Goal: Information Seeking & Learning: Understand process/instructions

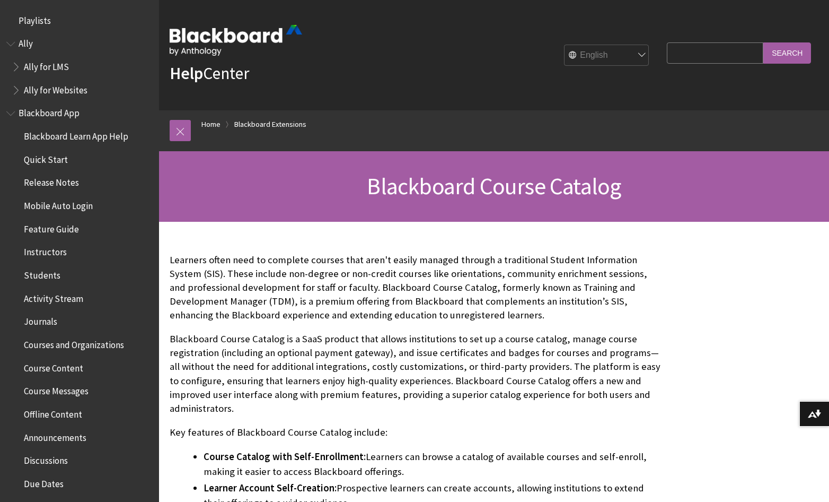
scroll to position [1019, 0]
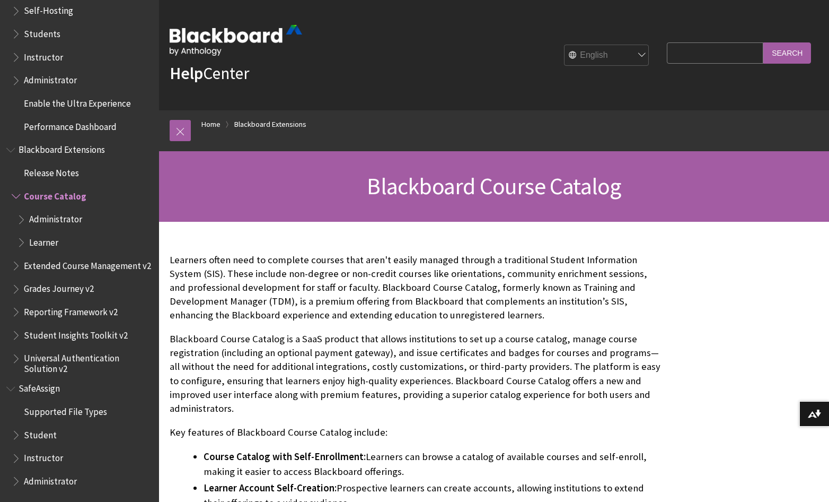
click at [56, 213] on span "Administrator" at bounding box center [55, 217] width 53 height 14
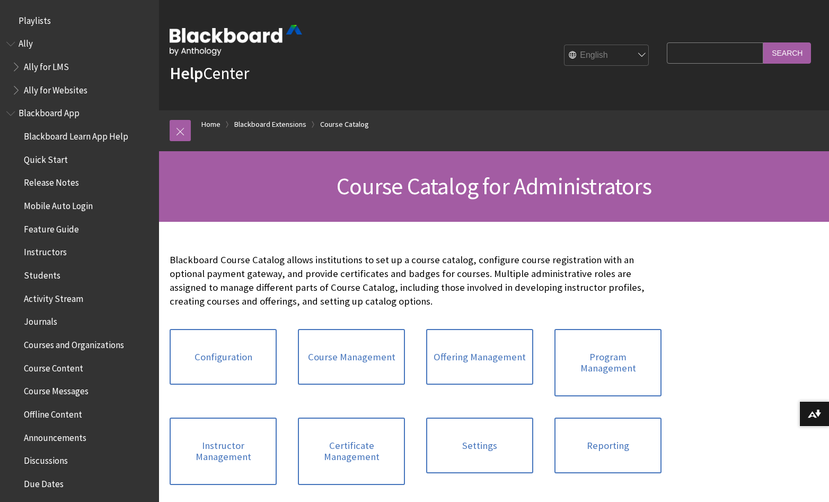
scroll to position [1207, 0]
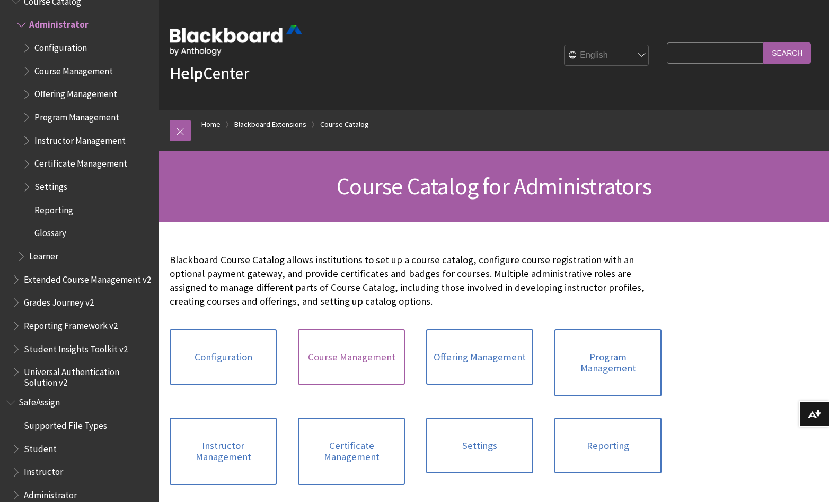
click at [348, 371] on link "Course Management" at bounding box center [351, 357] width 107 height 56
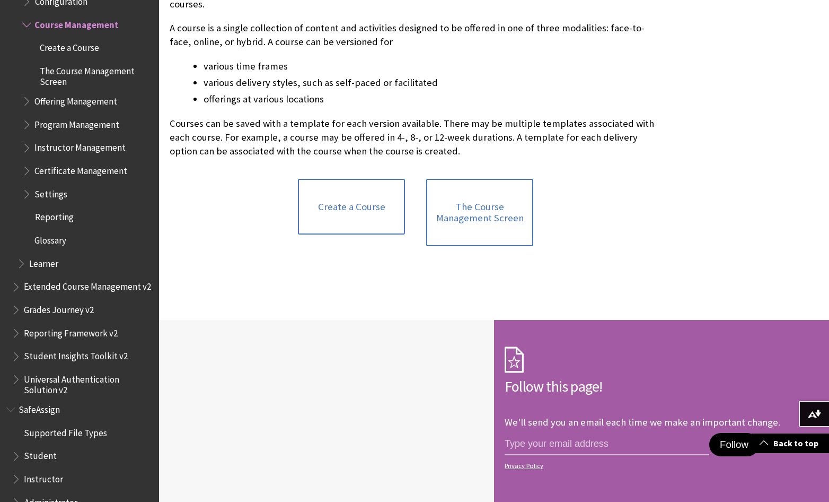
scroll to position [265, 0]
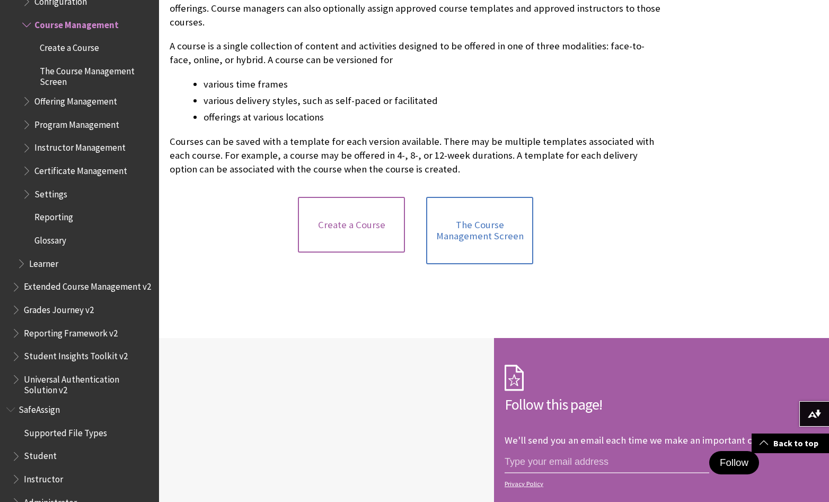
click at [343, 223] on link "Create a Course" at bounding box center [351, 225] width 107 height 56
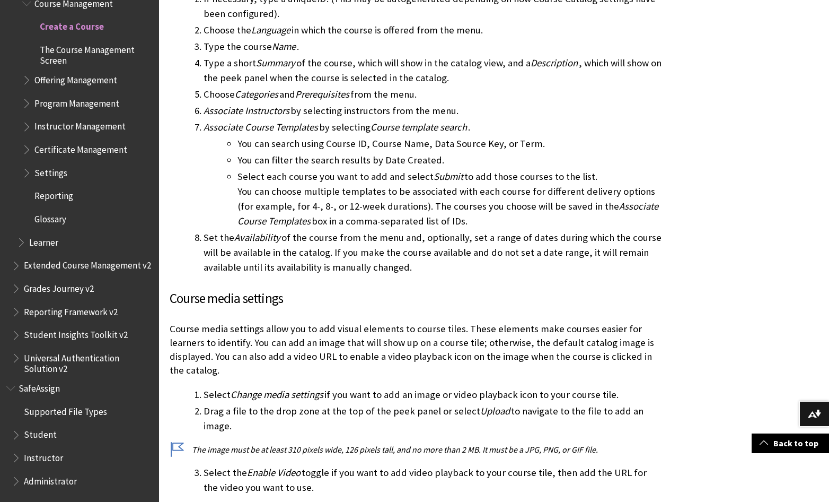
scroll to position [848, 0]
